Goal: Information Seeking & Learning: Learn about a topic

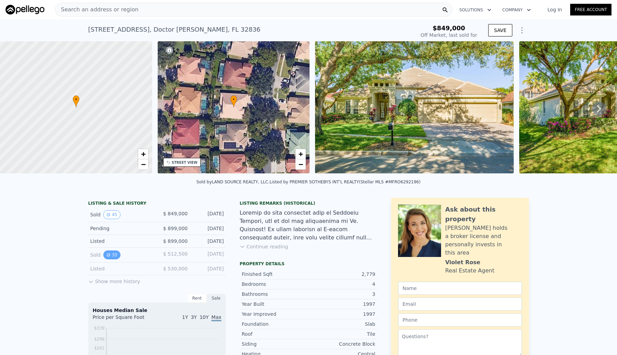
scroll to position [6, 0]
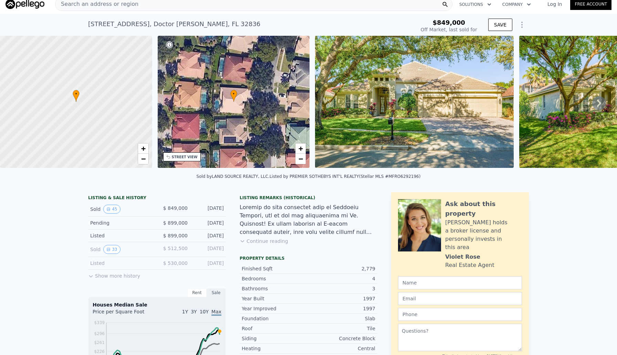
click at [112, 273] on button "Show more history" at bounding box center [114, 275] width 52 height 10
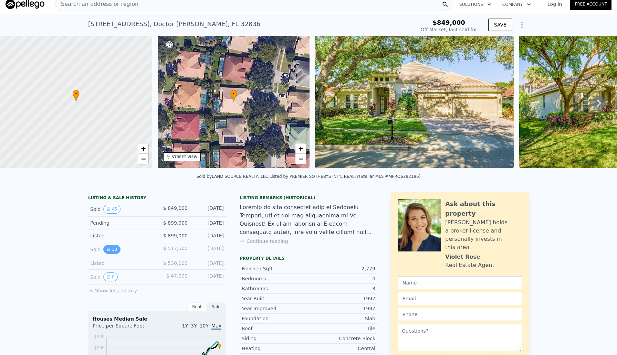
click at [112, 249] on button "33" at bounding box center [111, 249] width 17 height 9
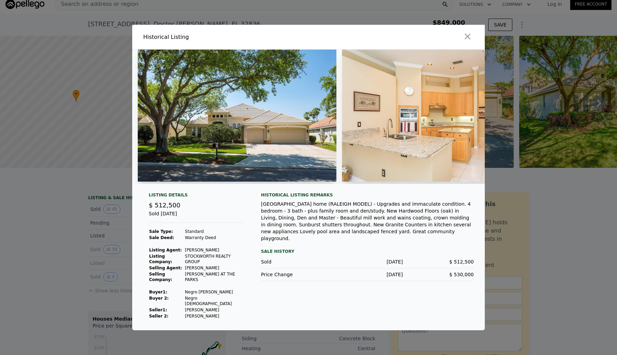
click at [273, 109] on img at bounding box center [237, 116] width 199 height 132
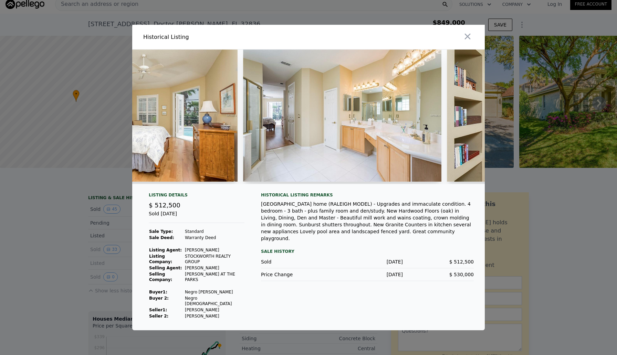
scroll to position [0, 2344]
click at [336, 144] on img at bounding box center [341, 116] width 199 height 132
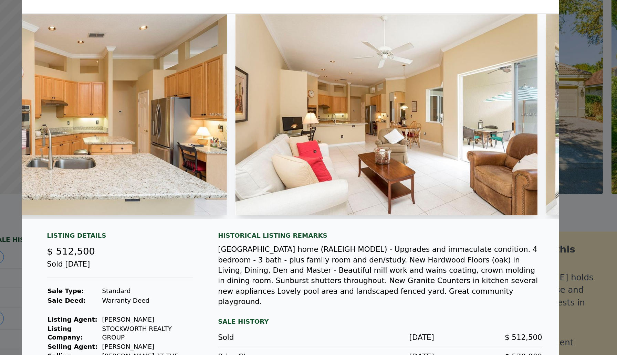
scroll to position [0, 477]
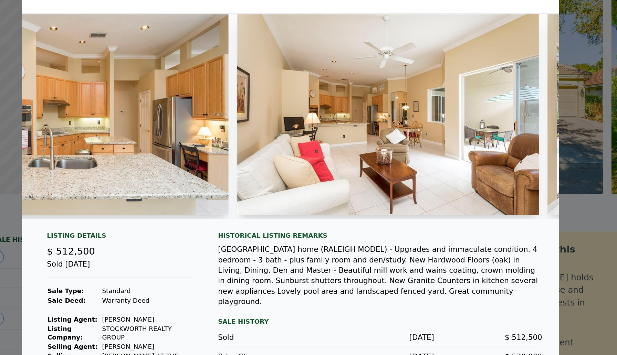
click at [328, 123] on img at bounding box center [372, 116] width 199 height 132
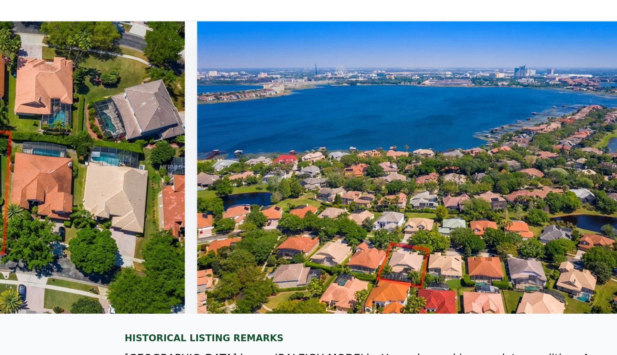
scroll to position [0, 6393]
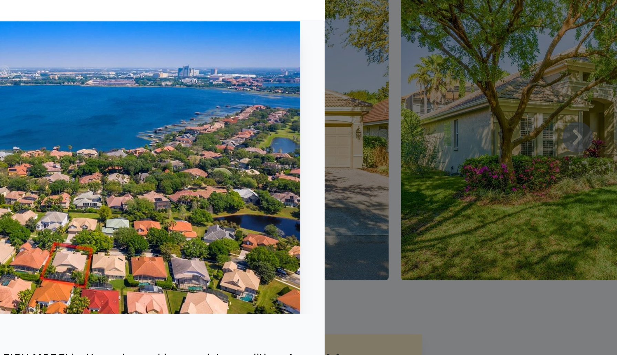
click at [532, 114] on div at bounding box center [308, 177] width 617 height 355
